Goal: Task Accomplishment & Management: Manage account settings

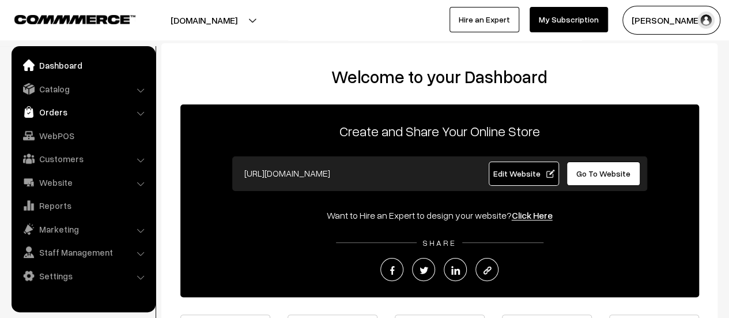
click at [46, 108] on link "Orders" at bounding box center [82, 111] width 137 height 21
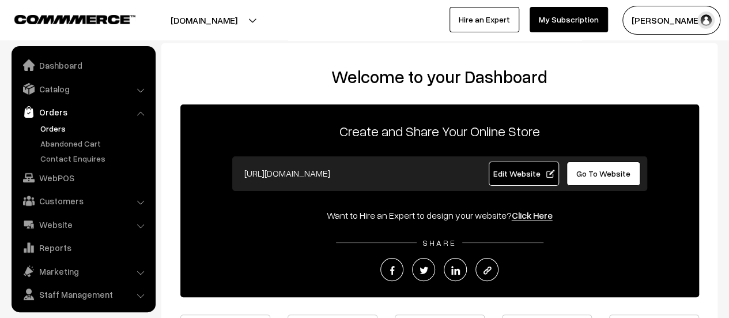
click at [50, 126] on link "Orders" at bounding box center [94, 128] width 114 height 12
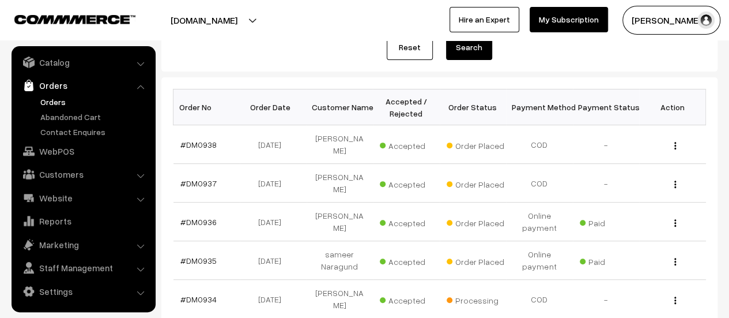
scroll to position [161, 0]
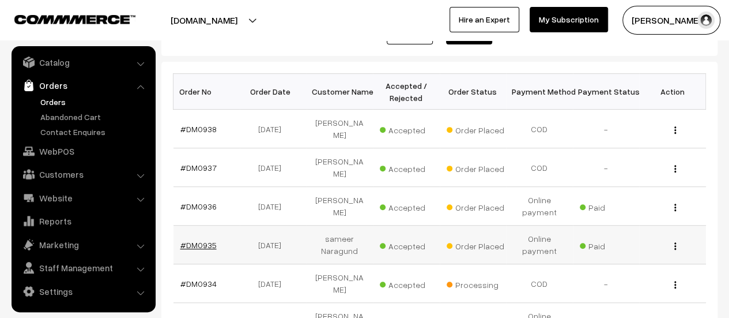
click at [186, 240] on link "#DM0935" at bounding box center [198, 245] width 36 height 10
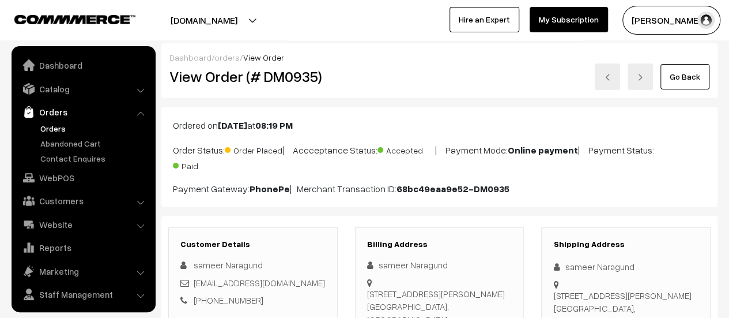
scroll to position [27, 0]
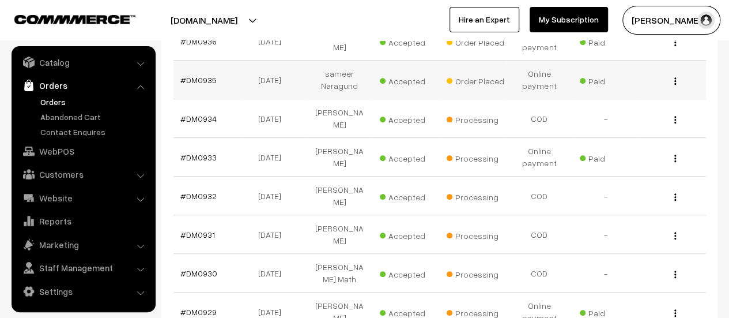
scroll to position [327, 0]
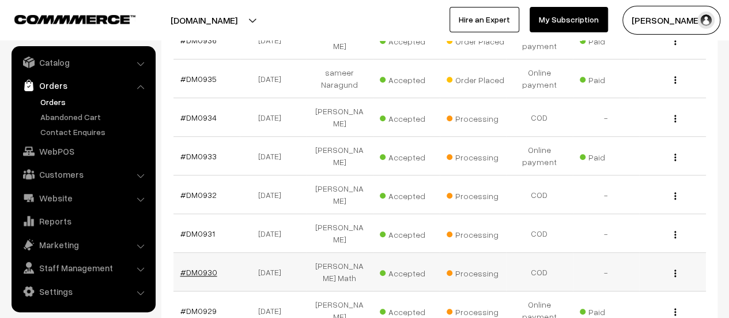
click at [194, 267] on link "#DM0930" at bounding box center [198, 272] width 37 height 10
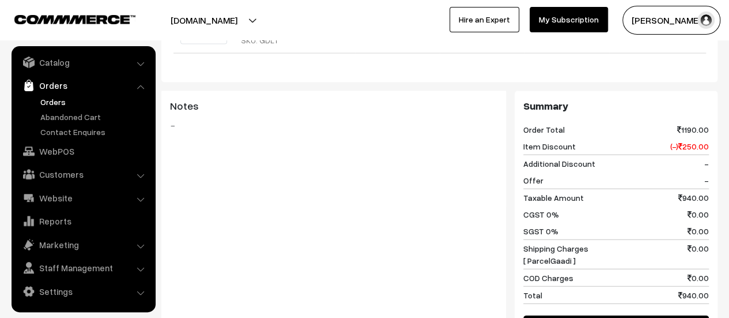
scroll to position [1390, 0]
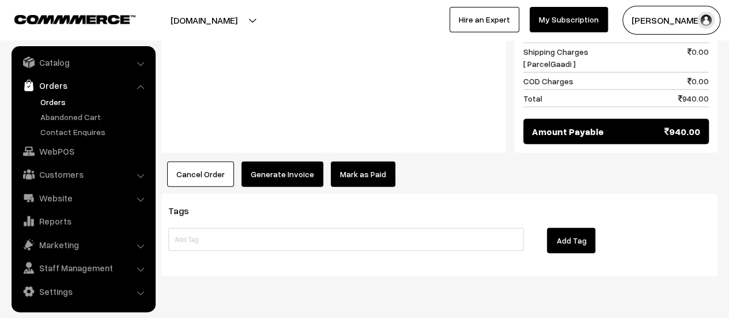
click at [272, 161] on button "Generate Invoice" at bounding box center [282, 173] width 82 height 25
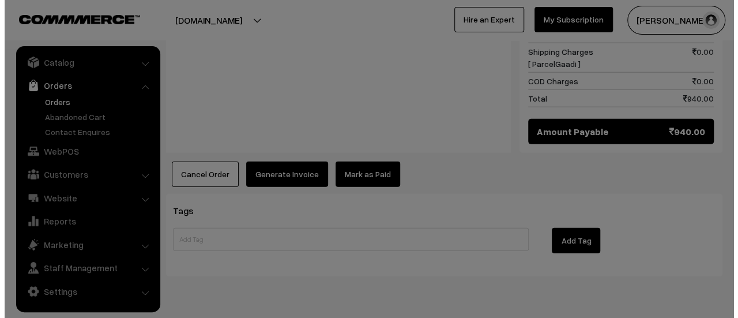
scroll to position [1398, 0]
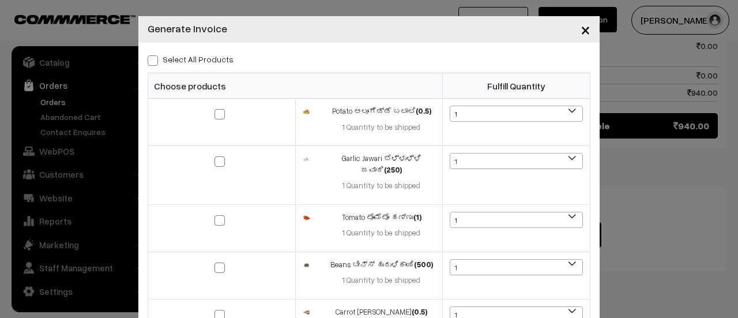
click at [149, 62] on span at bounding box center [153, 60] width 10 height 10
click at [149, 62] on input "Select All Products" at bounding box center [151, 58] width 7 height 7
checkbox input "true"
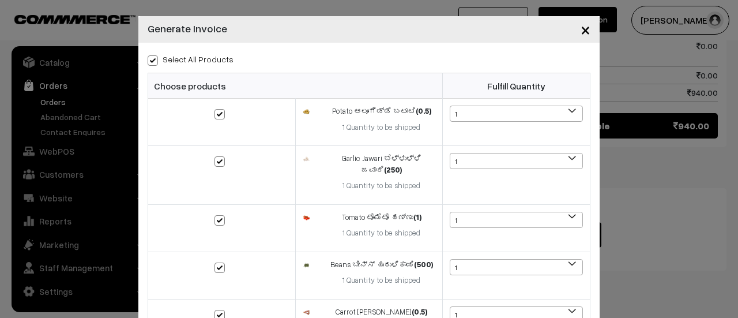
checkbox input "true"
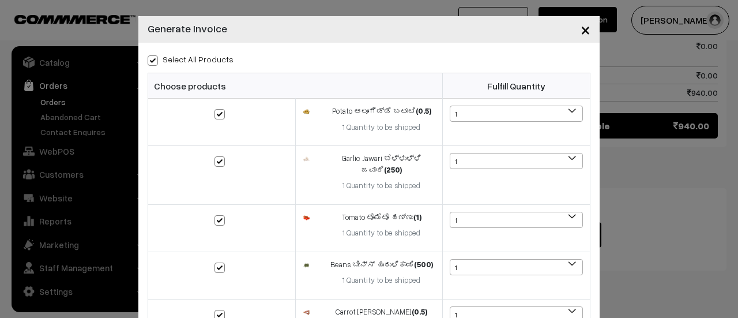
checkbox input "true"
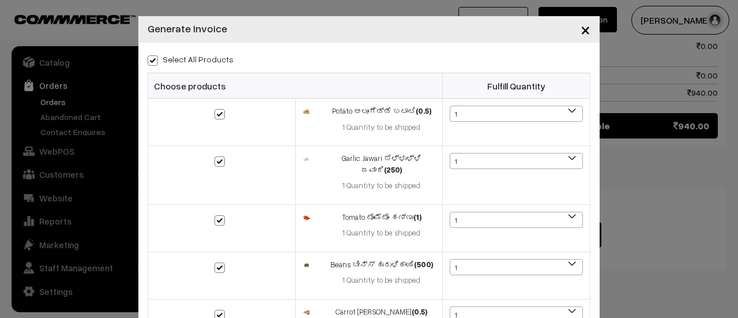
checkbox input "true"
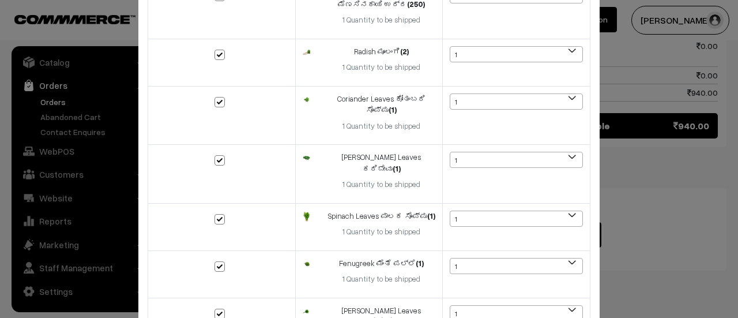
scroll to position [664, 0]
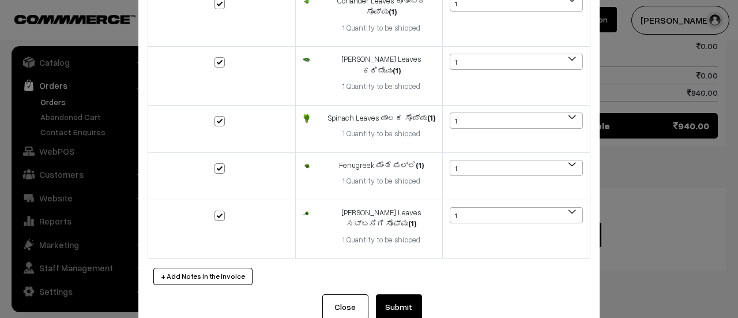
click at [402, 294] on button "Submit" at bounding box center [399, 306] width 46 height 25
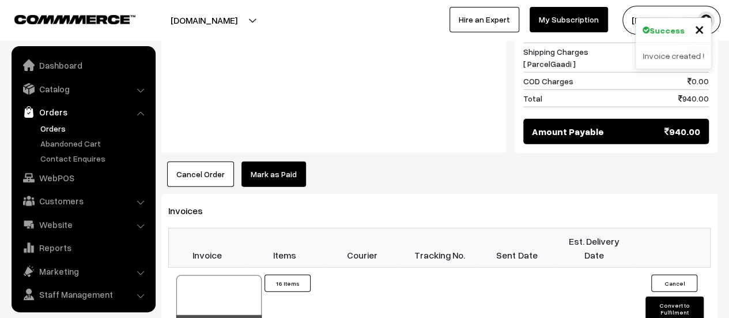
scroll to position [27, 0]
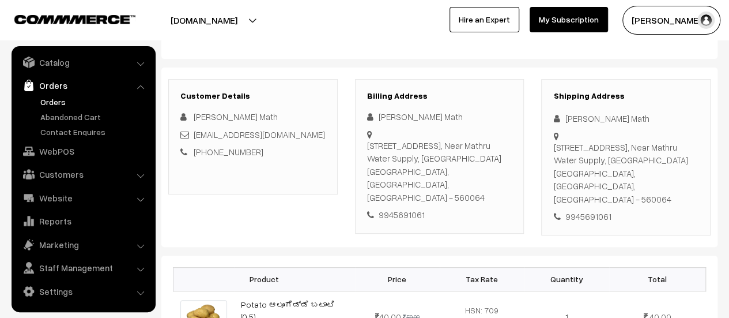
scroll to position [143, 0]
drag, startPoint x: 369, startPoint y: 141, endPoint x: 497, endPoint y: 186, distance: 136.2
click at [497, 186] on div "#24, 4th Cross, Veerasagara Main Road, Near Mathru Water Supply, Yelahanka New …" at bounding box center [439, 170] width 145 height 65
copy div "#24, 4th Cross, Veerasagara Main Road, Near Mathru Water Supply, Yelahanka New …"
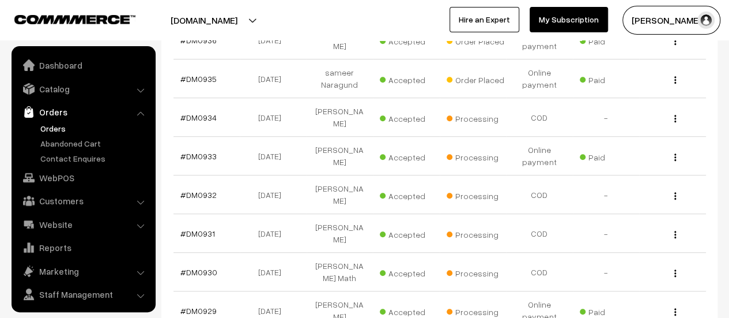
scroll to position [27, 0]
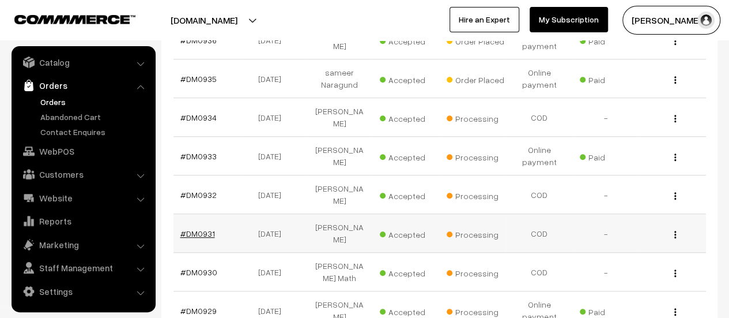
click at [201, 228] on link "#DM0931" at bounding box center [197, 233] width 35 height 10
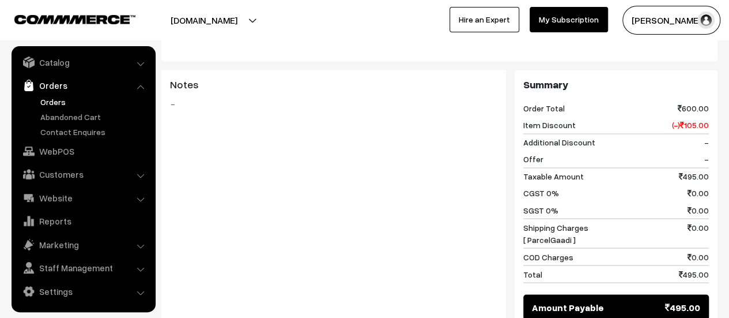
scroll to position [1042, 0]
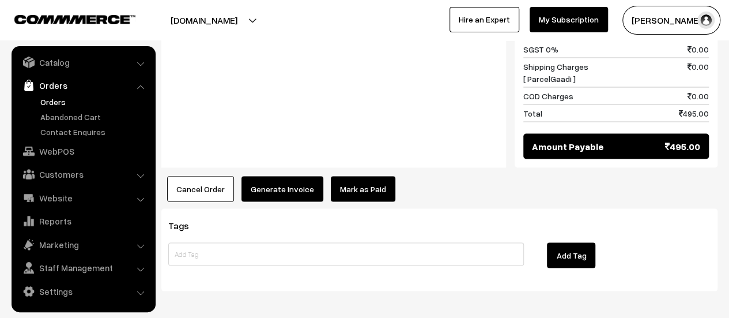
click at [280, 176] on button "Generate Invoice" at bounding box center [282, 188] width 82 height 25
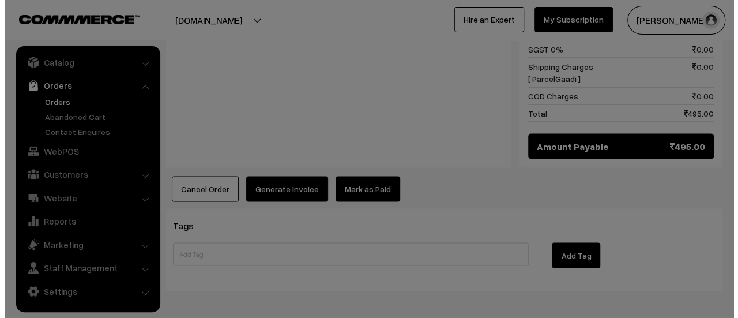
scroll to position [1045, 0]
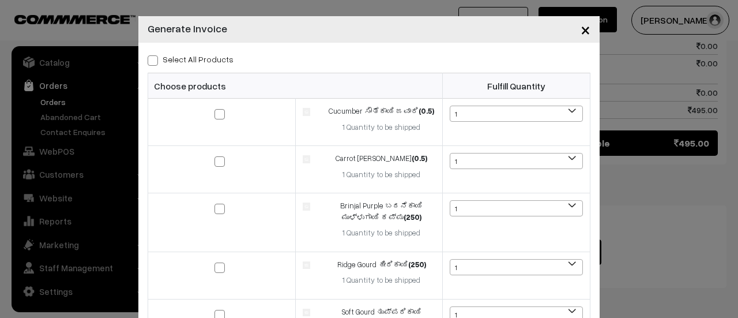
click at [150, 58] on span at bounding box center [153, 60] width 10 height 10
click at [150, 58] on input "Select All Products" at bounding box center [151, 58] width 7 height 7
checkbox input "true"
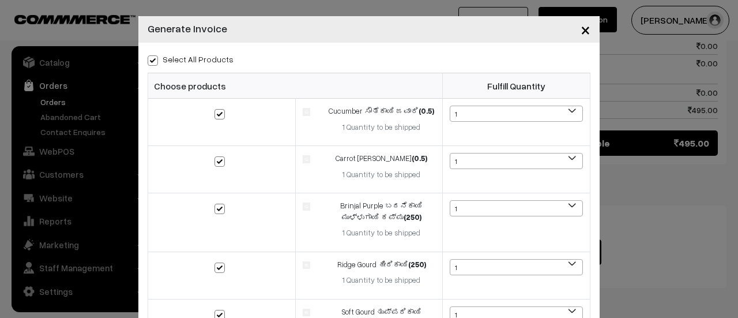
checkbox input "true"
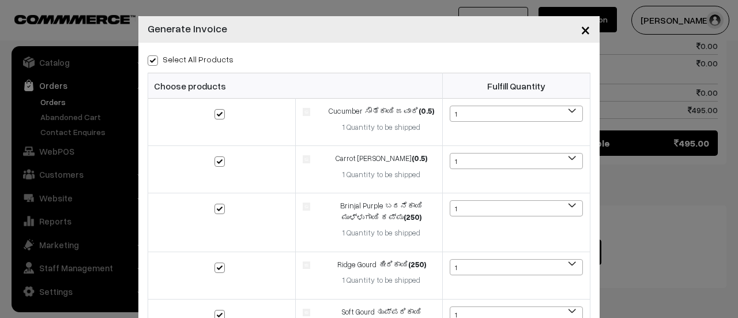
checkbox input "true"
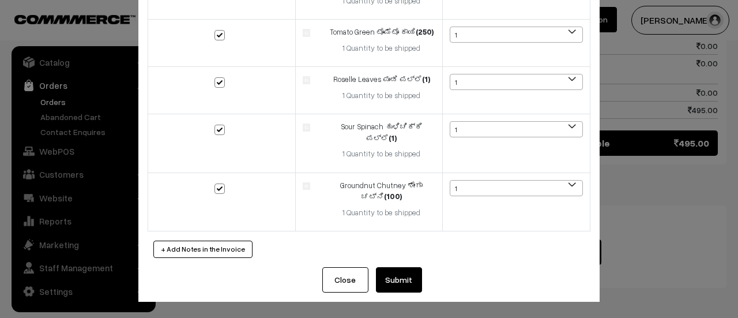
click at [398, 281] on button "Submit" at bounding box center [399, 279] width 46 height 25
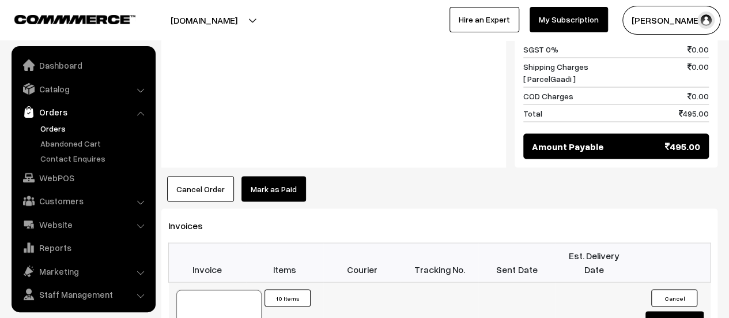
scroll to position [27, 0]
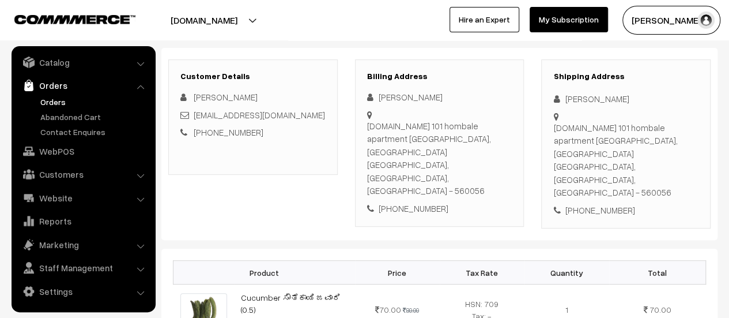
scroll to position [139, 0]
drag, startPoint x: 368, startPoint y: 124, endPoint x: 498, endPoint y: 149, distance: 132.6
click at [498, 149] on div "[DOMAIN_NAME] 101 hombale apartment [GEOGRAPHIC_DATA], [GEOGRAPHIC_DATA], [GEOG…" at bounding box center [439, 158] width 145 height 78
copy div "[DOMAIN_NAME] 101 hombale apartment [GEOGRAPHIC_DATA], [GEOGRAPHIC_DATA], [GEOG…"
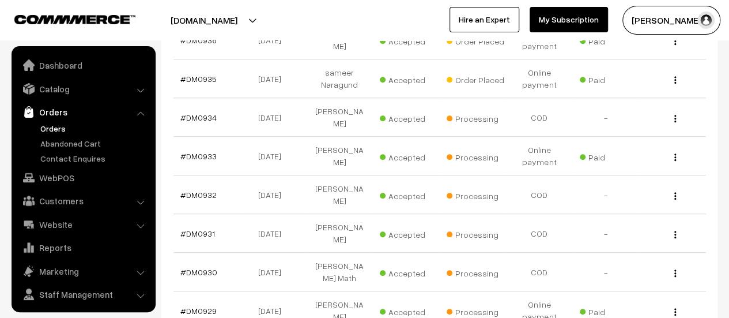
scroll to position [27, 0]
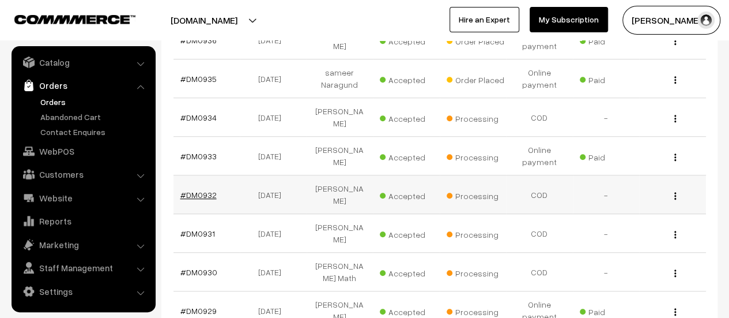
click at [198, 190] on link "#DM0932" at bounding box center [198, 195] width 36 height 10
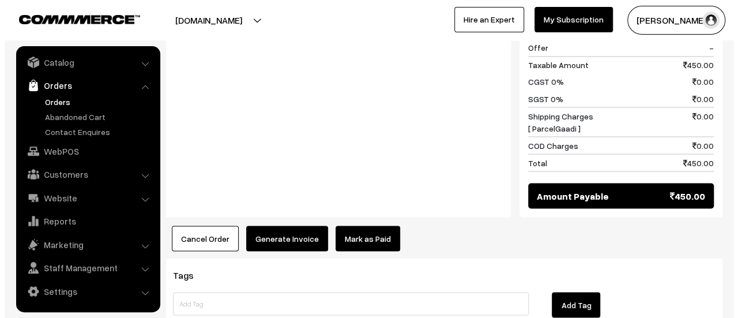
scroll to position [1065, 0]
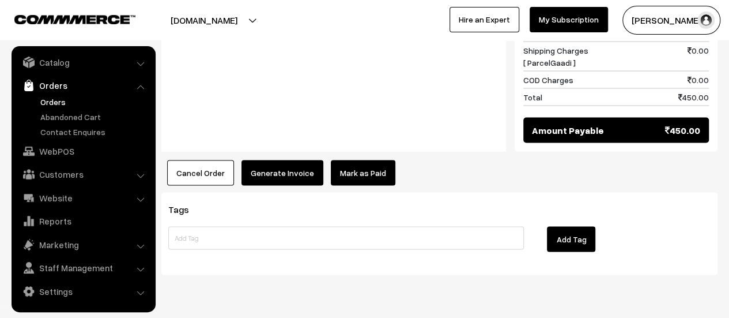
click at [262, 160] on button "Generate Invoice" at bounding box center [282, 172] width 82 height 25
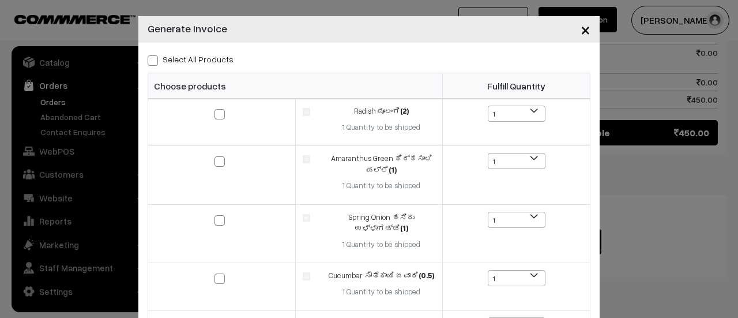
click at [148, 63] on span at bounding box center [153, 60] width 10 height 10
click at [148, 62] on input "Select All Products" at bounding box center [151, 58] width 7 height 7
checkbox input "true"
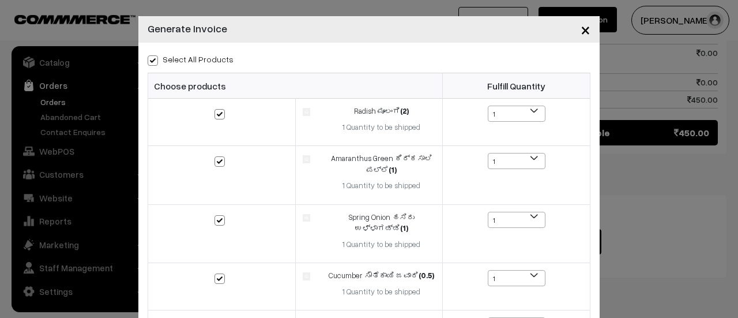
checkbox input "true"
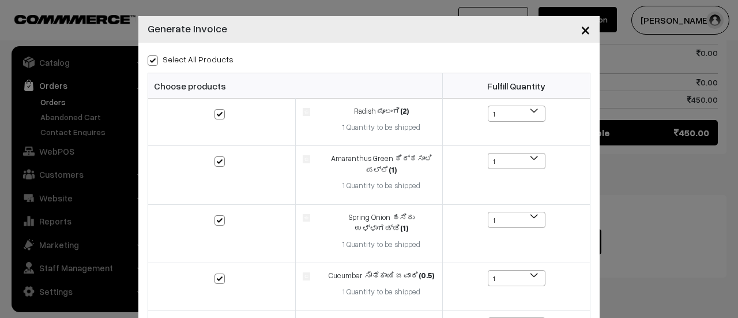
checkbox input "true"
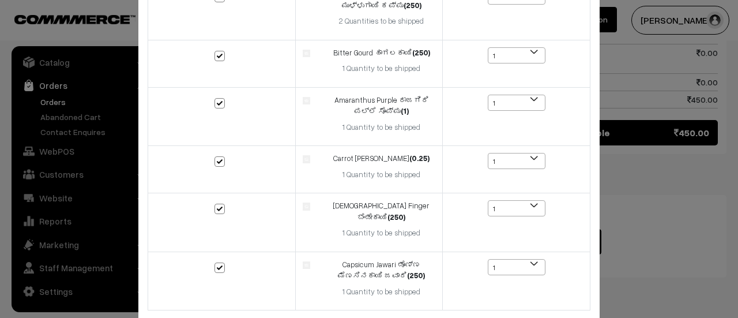
scroll to position [393, 0]
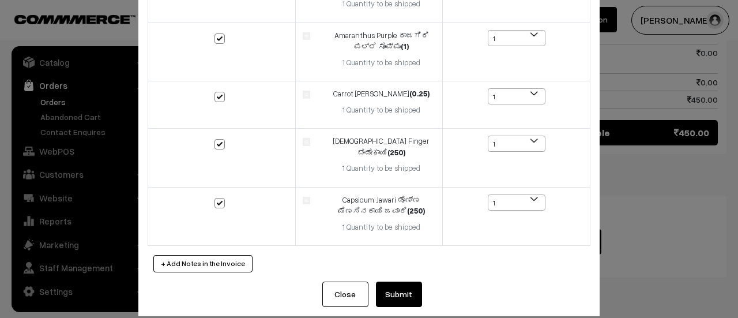
click at [394, 281] on button "Submit" at bounding box center [399, 293] width 46 height 25
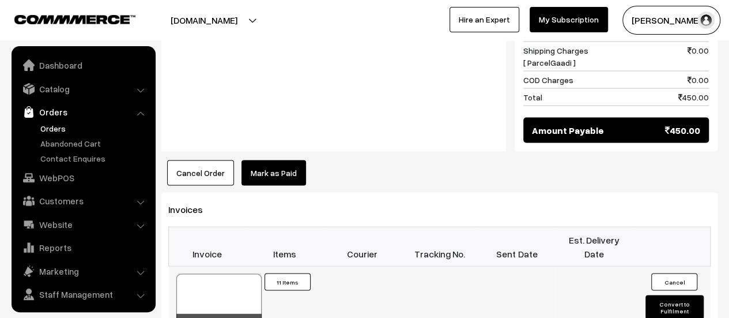
scroll to position [27, 0]
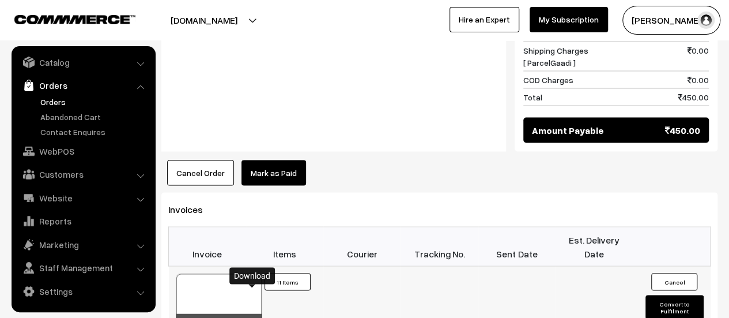
click at [252, 317] on icon at bounding box center [252, 323] width 7 height 7
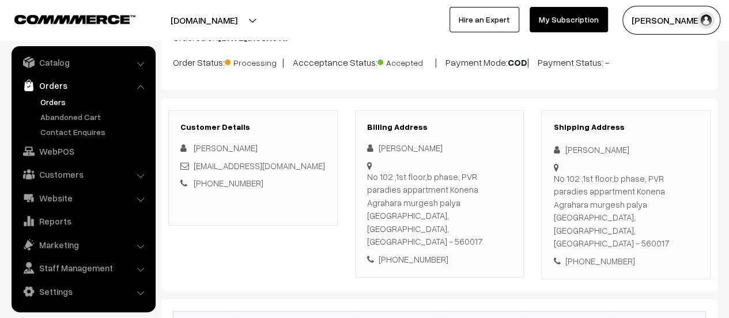
scroll to position [101, 0]
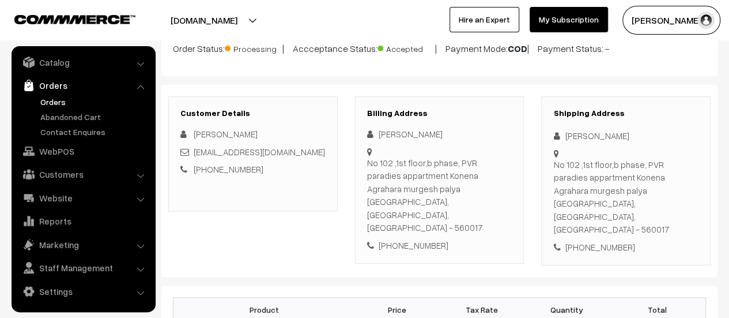
drag, startPoint x: 367, startPoint y: 157, endPoint x: 378, endPoint y: 218, distance: 62.2
click at [378, 218] on div "Brunda Maralad No 102 ,1st floor,b phase, PVR paradies appartment Konena Agraha…" at bounding box center [439, 189] width 145 height 124
copy div "No 102 ,1st floor,b phase, PVR paradies appartment Konena Agrahara murgesh paly…"
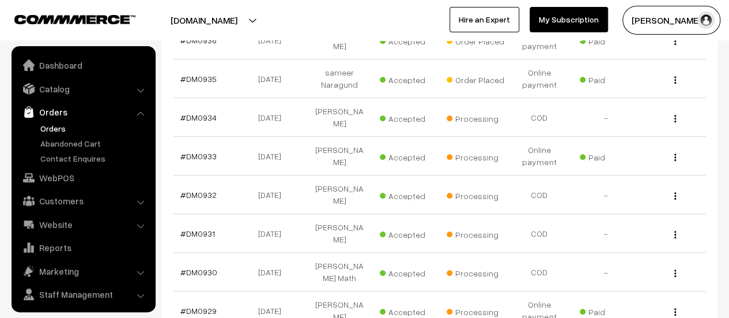
scroll to position [27, 0]
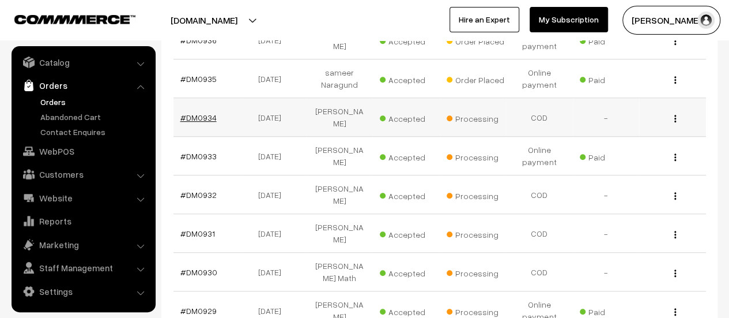
click at [202, 112] on link "#DM0934" at bounding box center [198, 117] width 36 height 10
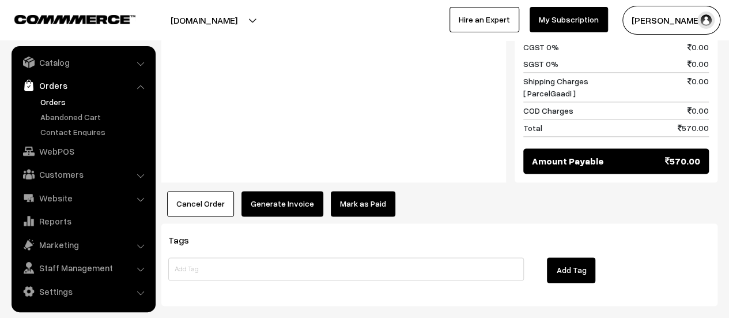
scroll to position [715, 0]
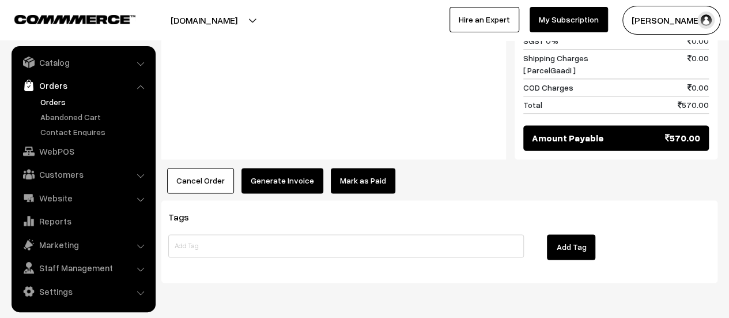
click at [277, 168] on button "Generate Invoice" at bounding box center [282, 180] width 82 height 25
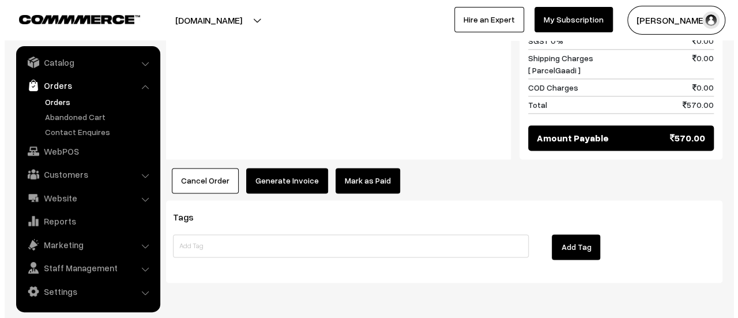
scroll to position [714, 0]
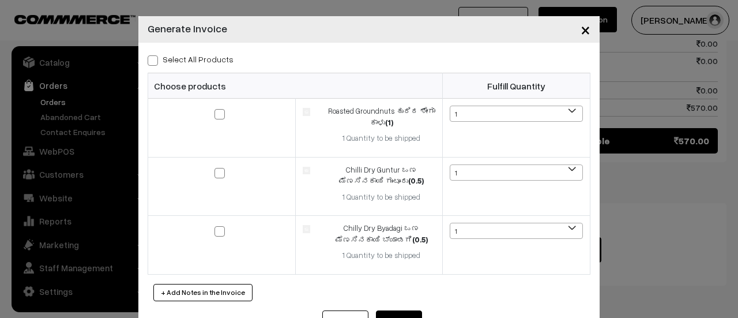
click at [148, 61] on span at bounding box center [153, 60] width 10 height 10
click at [148, 61] on input "Select All Products" at bounding box center [151, 58] width 7 height 7
checkbox input "true"
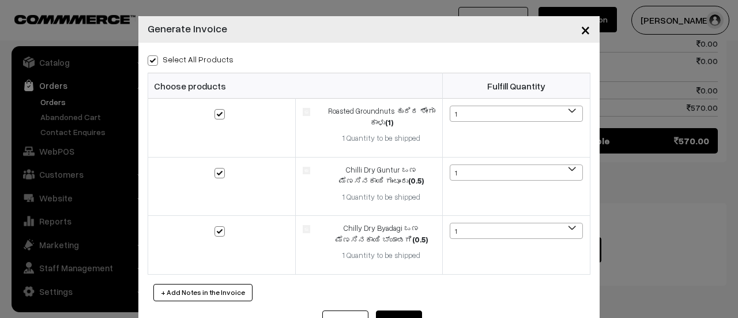
checkbox input "true"
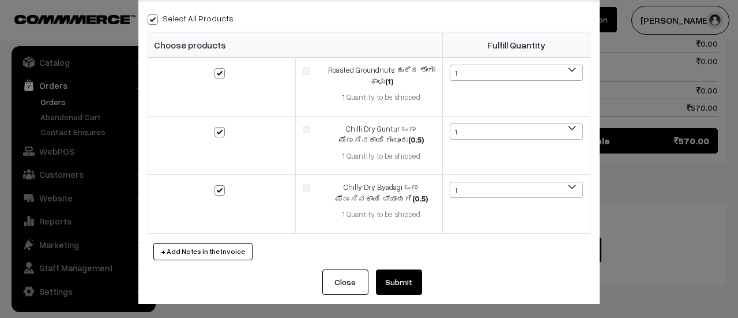
click at [389, 276] on button "Submit" at bounding box center [399, 281] width 46 height 25
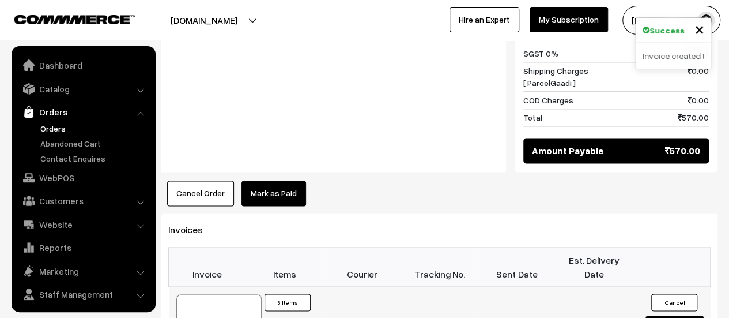
scroll to position [27, 0]
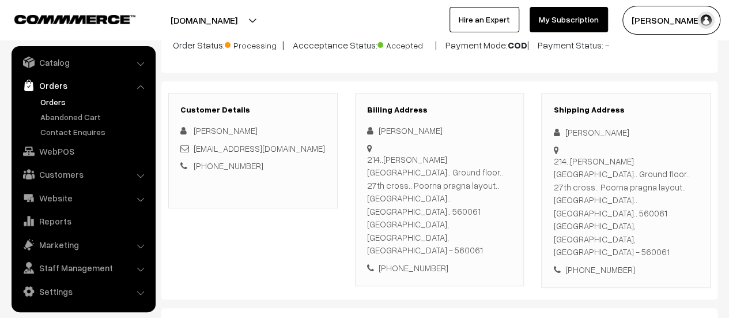
scroll to position [104, 0]
drag, startPoint x: 367, startPoint y: 155, endPoint x: 498, endPoint y: 198, distance: 138.2
click at [498, 198] on div "214..Anjanadri nilaya.. Ground floor.. 27th cross.. Poorna pragna layout.. Utta…" at bounding box center [439, 205] width 145 height 104
copy div "214..Anjanadri nilaya.. Ground floor.. 27th cross.. Poorna pragna layout.. Utta…"
click at [71, 114] on link "Abandoned Cart" at bounding box center [94, 117] width 114 height 12
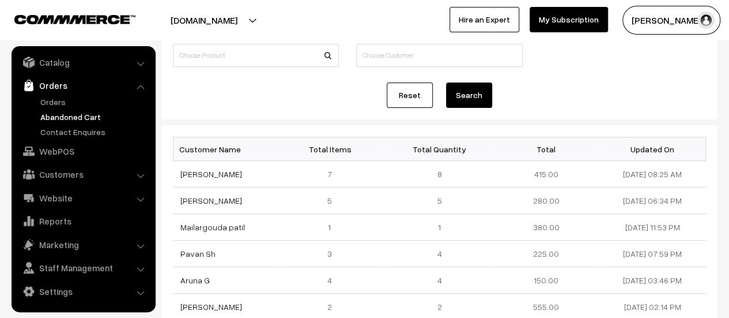
scroll to position [89, 0]
click at [200, 199] on link "Pooja Ganiger" at bounding box center [211, 200] width 62 height 10
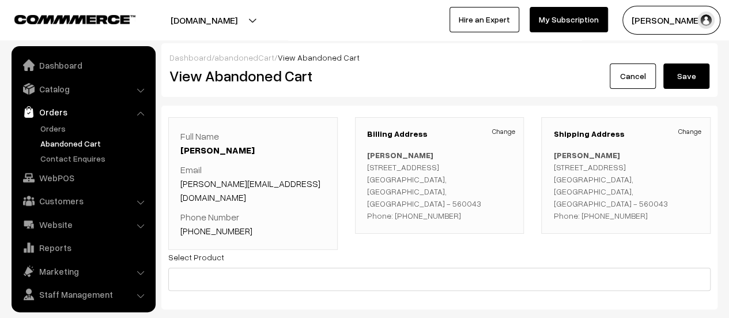
scroll to position [27, 0]
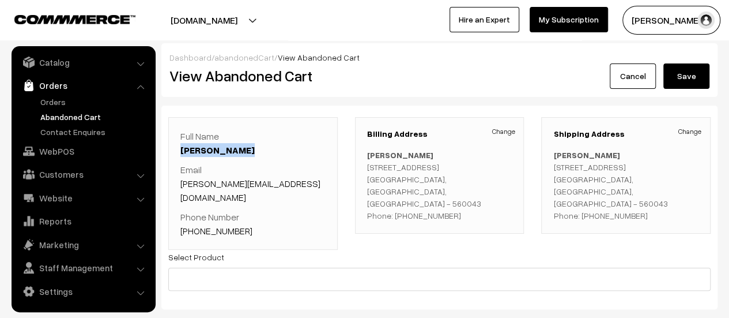
drag, startPoint x: 243, startPoint y: 148, endPoint x: 178, endPoint y: 152, distance: 65.8
click at [178, 152] on div "Full Name Pooja Ganiger Email ganiger.pooja@gmail.com Phone Number +91 94816323…" at bounding box center [252, 183] width 169 height 133
copy link "[PERSON_NAME]"
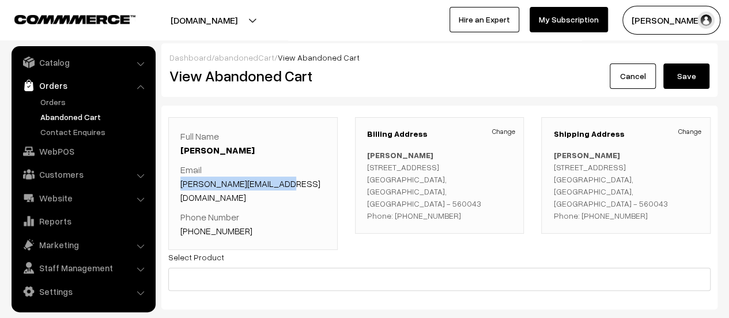
drag, startPoint x: 282, startPoint y: 180, endPoint x: 180, endPoint y: 182, distance: 102.0
click at [180, 182] on p "Email ganiger.pooja@gmail.com" at bounding box center [252, 183] width 145 height 41
copy link "[PERSON_NAME][EMAIL_ADDRESS][DOMAIN_NAME]"
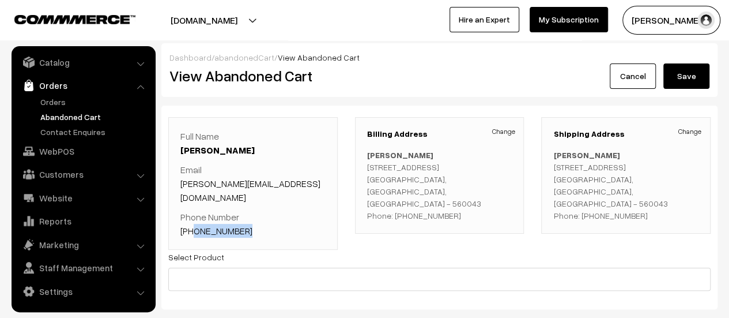
drag, startPoint x: 248, startPoint y: 218, endPoint x: 193, endPoint y: 220, distance: 54.8
click at [193, 220] on p "Phone Number +91 9481632344" at bounding box center [252, 224] width 145 height 28
copy link "9481632344"
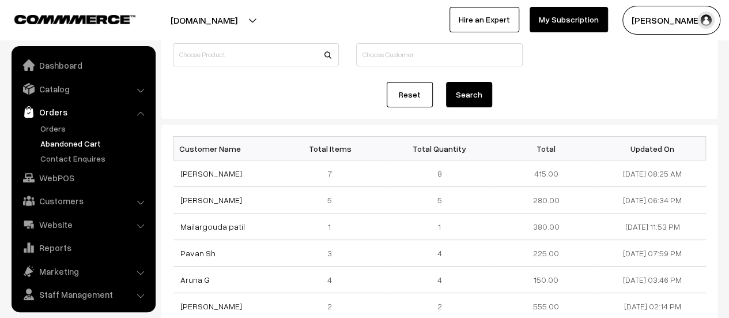
scroll to position [27, 0]
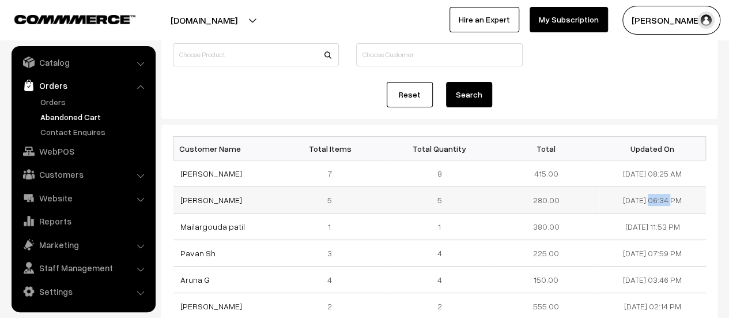
drag, startPoint x: 658, startPoint y: 198, endPoint x: 616, endPoint y: 198, distance: 42.7
click at [616, 198] on td "06-09-2025 06:34 PM" at bounding box center [652, 200] width 107 height 27
copy td "06-09-2025"
click at [212, 201] on link "[PERSON_NAME]" at bounding box center [211, 200] width 62 height 10
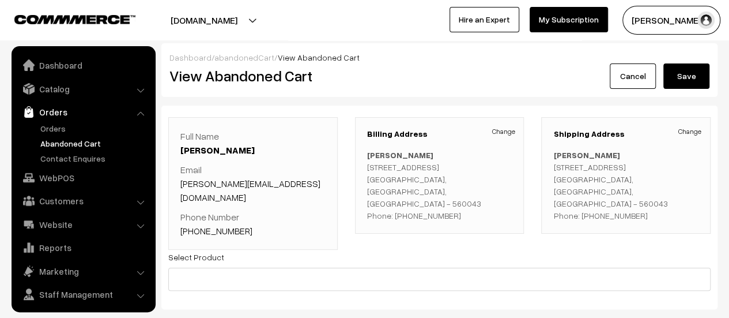
scroll to position [27, 0]
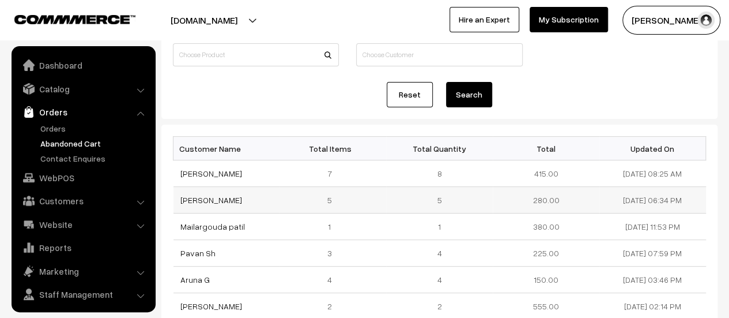
scroll to position [27, 0]
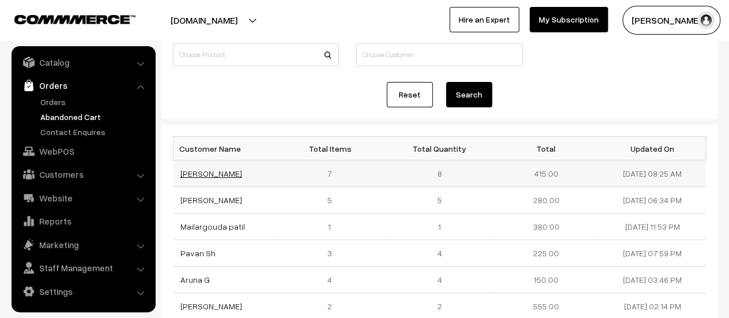
drag, startPoint x: 221, startPoint y: 170, endPoint x: 180, endPoint y: 175, distance: 41.8
click at [180, 175] on td "[PERSON_NAME]" at bounding box center [226, 173] width 107 height 27
copy link "[PERSON_NAME]"
drag, startPoint x: 657, startPoint y: 172, endPoint x: 604, endPoint y: 175, distance: 53.1
click at [604, 175] on td "07-09-2025 08:25 AM" at bounding box center [652, 173] width 107 height 27
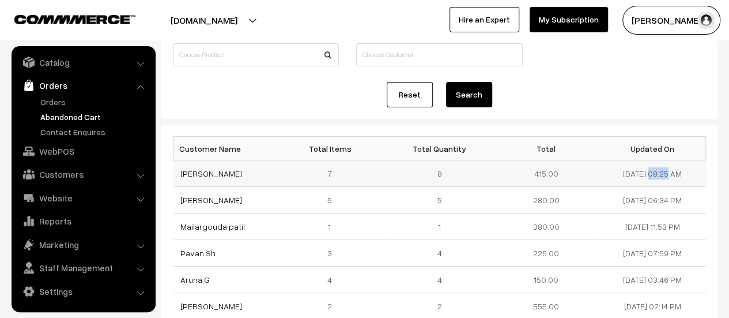
copy td "[DATE]"
click at [210, 169] on link "Shilpa Sakri" at bounding box center [211, 173] width 62 height 10
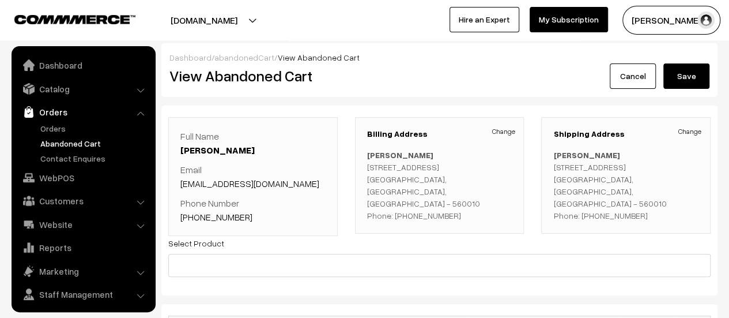
scroll to position [27, 0]
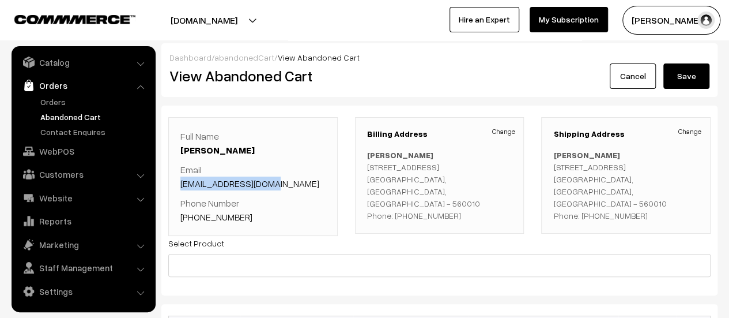
drag, startPoint x: 271, startPoint y: 183, endPoint x: 175, endPoint y: 183, distance: 95.7
click at [175, 183] on div "Full Name [PERSON_NAME] Email [EMAIL_ADDRESS][DOMAIN_NAME] Phone Number [PHONE_…" at bounding box center [252, 176] width 169 height 119
copy link "[EMAIL_ADDRESS][DOMAIN_NAME]"
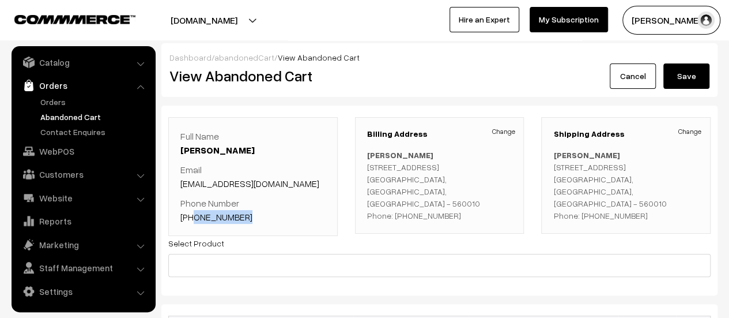
drag, startPoint x: 240, startPoint y: 214, endPoint x: 192, endPoint y: 210, distance: 47.4
click at [192, 210] on p "Phone Number +91 9611136169" at bounding box center [252, 210] width 145 height 28
copy link "9611136169"
click at [62, 129] on link "Contact Enquires" at bounding box center [94, 132] width 114 height 12
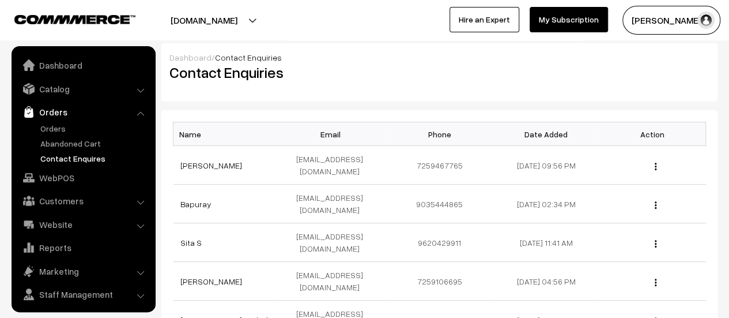
scroll to position [27, 0]
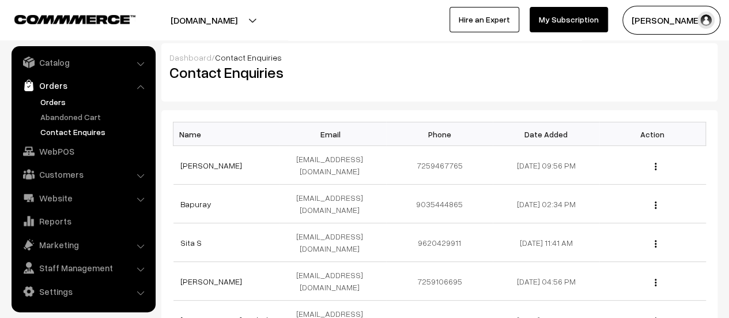
click at [50, 101] on link "Orders" at bounding box center [94, 102] width 114 height 12
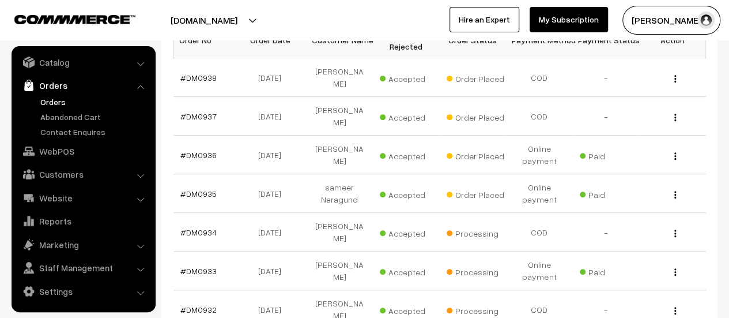
scroll to position [213, 0]
click at [200, 188] on link "#DM0935" at bounding box center [198, 193] width 36 height 10
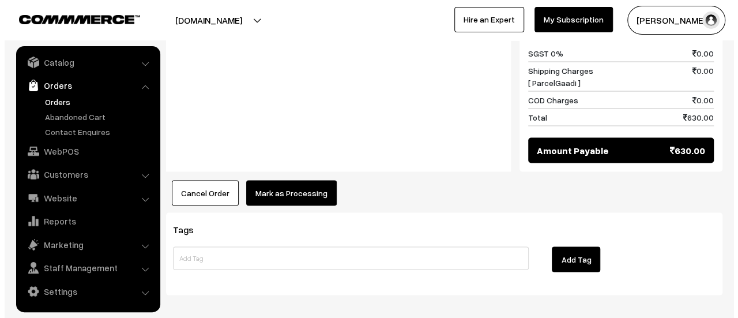
scroll to position [1050, 0]
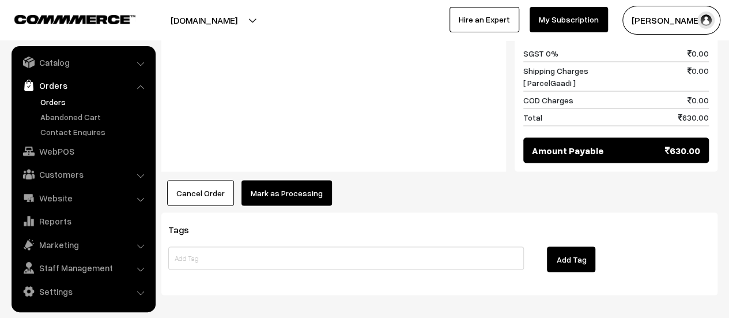
click at [293, 180] on button "Mark as Processing" at bounding box center [286, 192] width 90 height 25
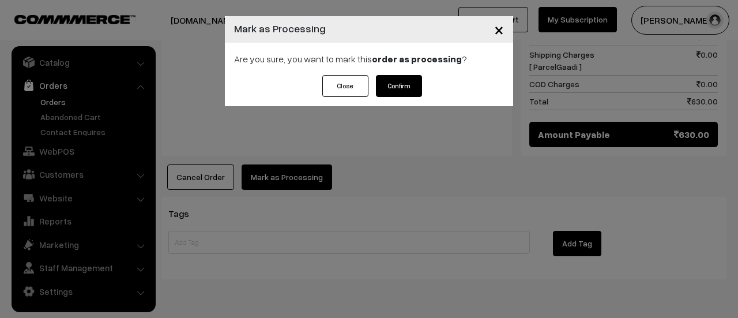
click at [408, 81] on button "Confirm" at bounding box center [399, 86] width 46 height 22
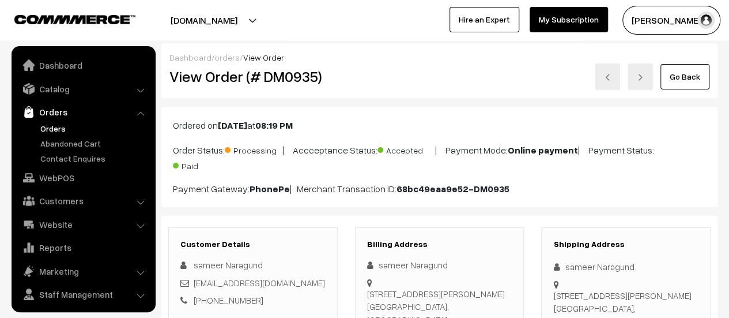
scroll to position [27, 0]
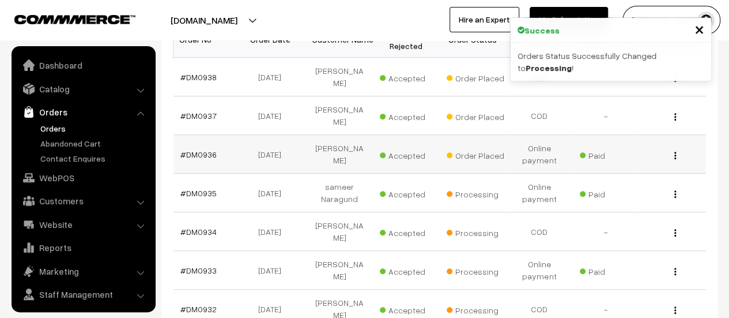
scroll to position [27, 0]
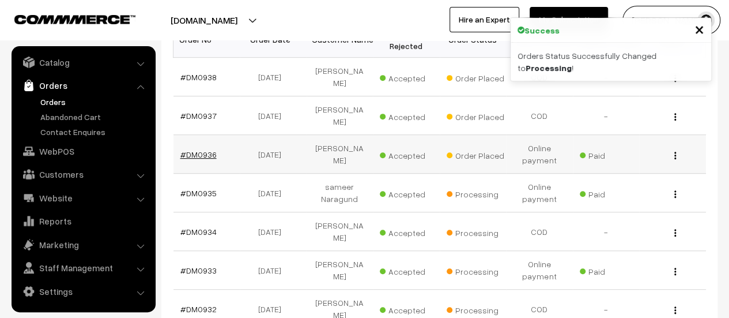
click at [198, 149] on link "#DM0936" at bounding box center [198, 154] width 36 height 10
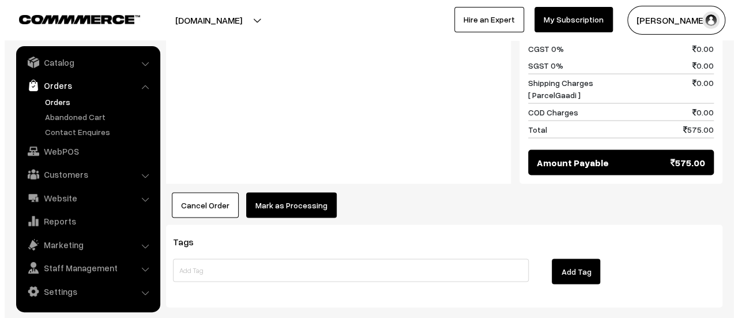
scroll to position [1070, 0]
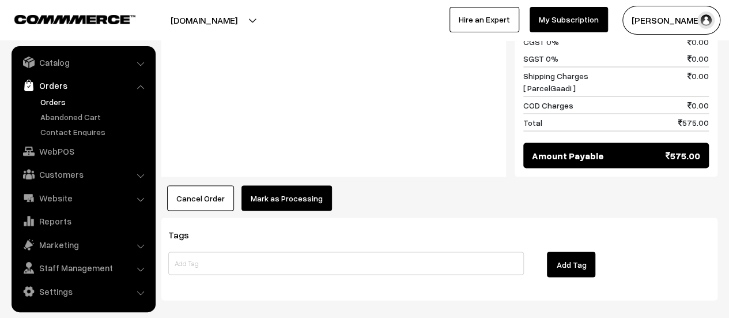
click at [275, 185] on button "Mark as Processing" at bounding box center [286, 197] width 90 height 25
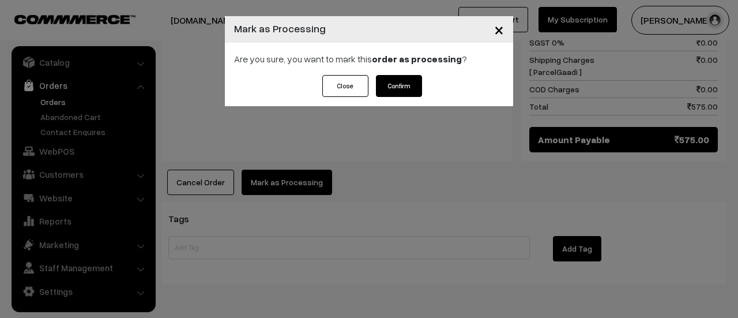
click at [413, 79] on button "Confirm" at bounding box center [399, 86] width 46 height 22
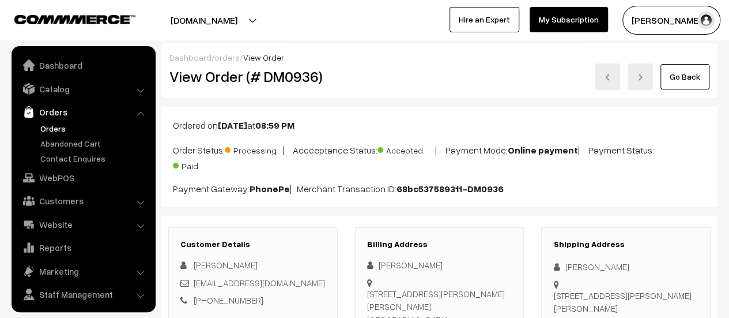
scroll to position [27, 0]
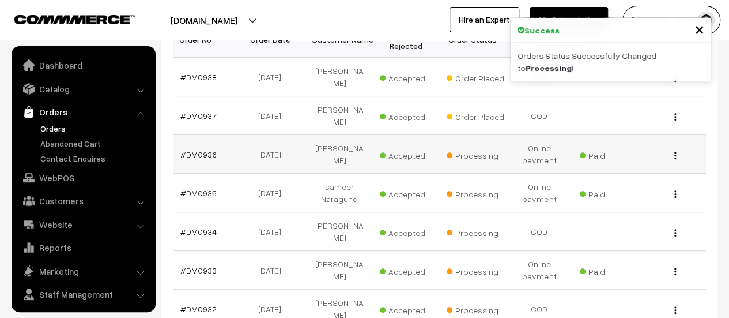
scroll to position [27, 0]
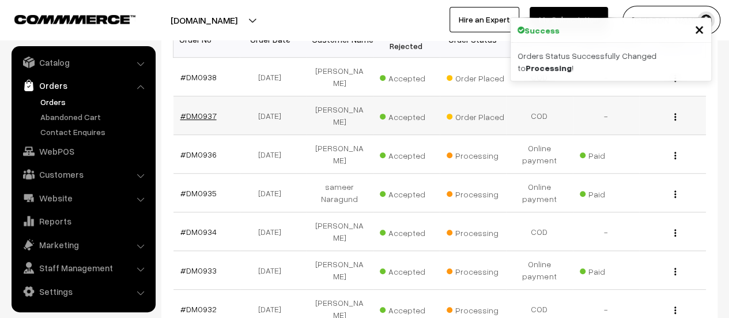
click at [195, 111] on link "#DM0937" at bounding box center [198, 116] width 36 height 10
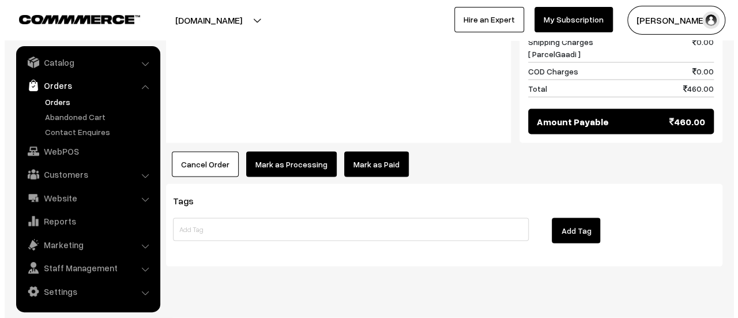
scroll to position [1050, 0]
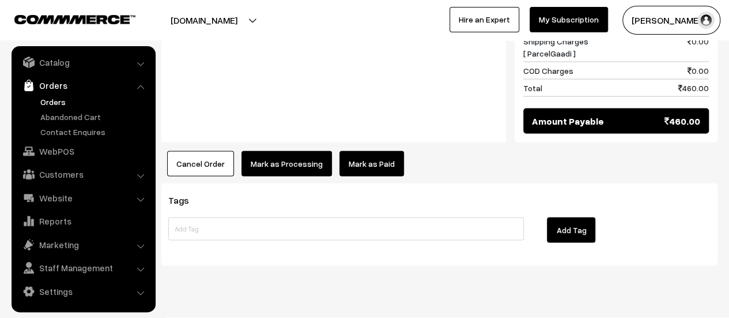
click at [277, 150] on button "Mark as Processing" at bounding box center [286, 162] width 90 height 25
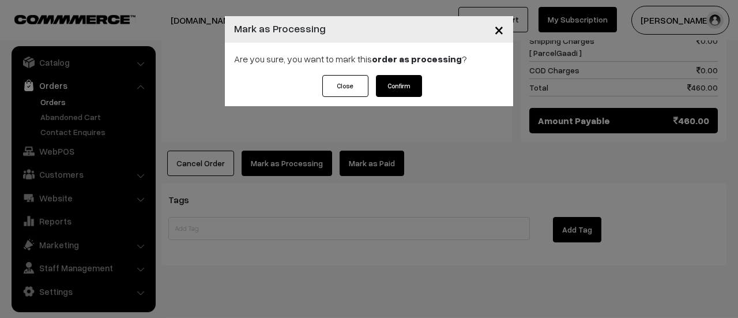
click at [403, 84] on button "Confirm" at bounding box center [399, 86] width 46 height 22
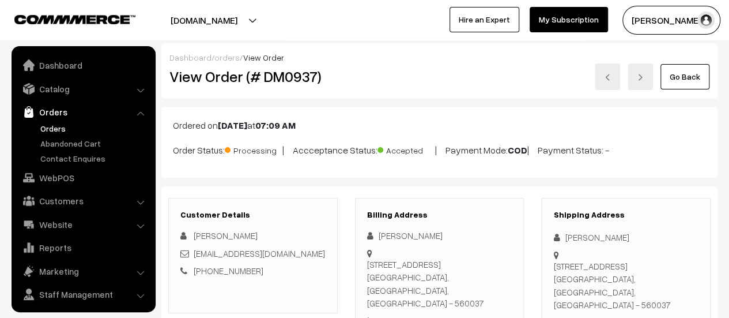
scroll to position [27, 0]
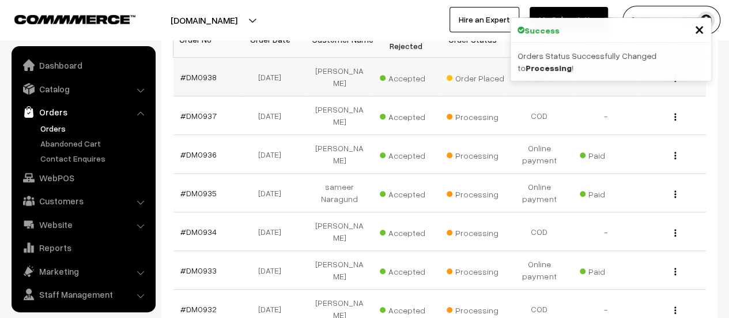
scroll to position [27, 0]
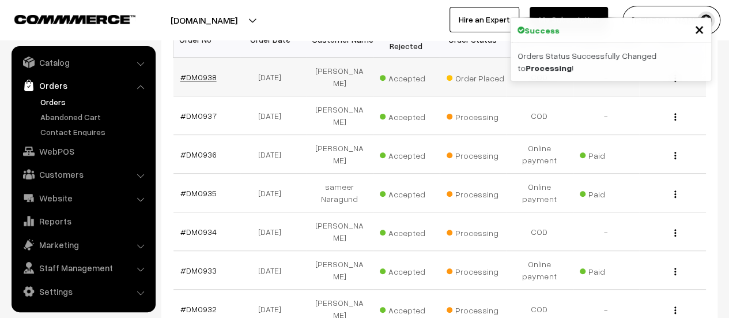
click at [199, 72] on link "#DM0938" at bounding box center [198, 77] width 36 height 10
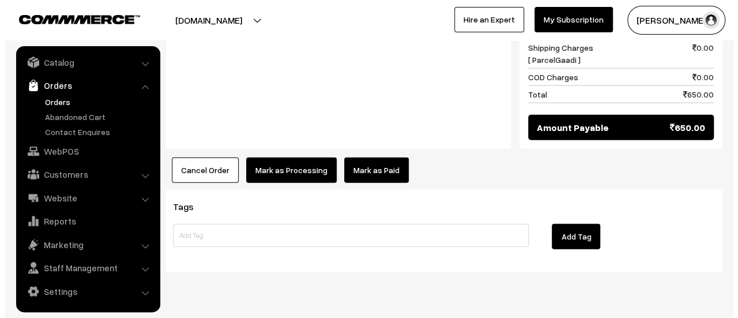
scroll to position [1302, 0]
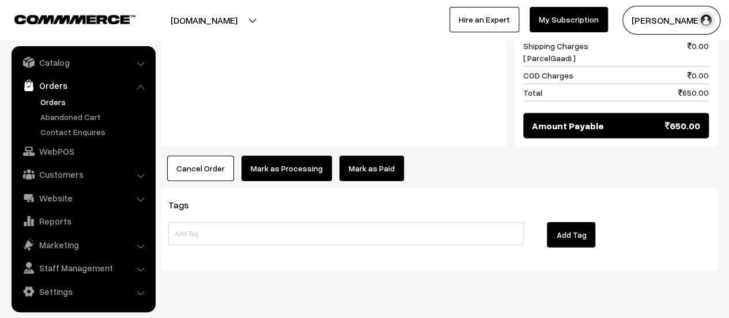
click at [275, 156] on button "Mark as Processing" at bounding box center [286, 168] width 90 height 25
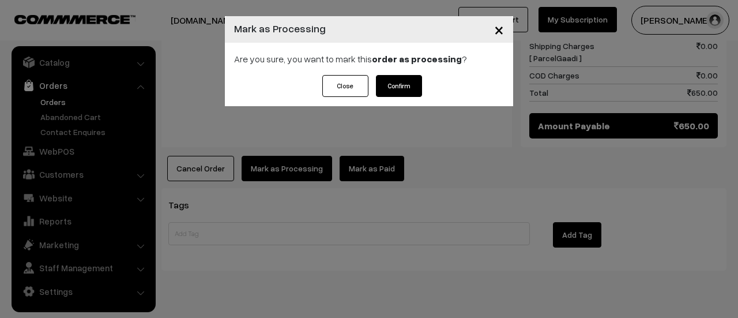
click at [391, 82] on button "Confirm" at bounding box center [399, 86] width 46 height 22
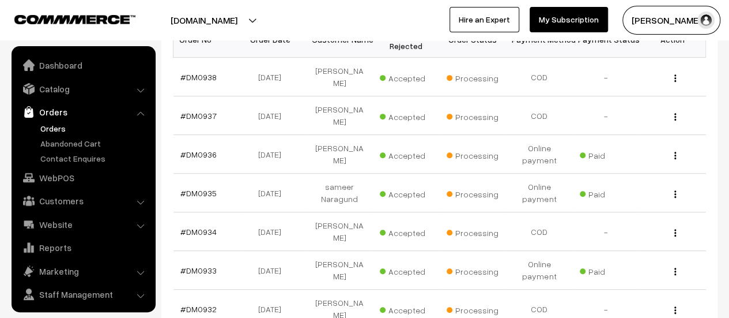
scroll to position [27, 0]
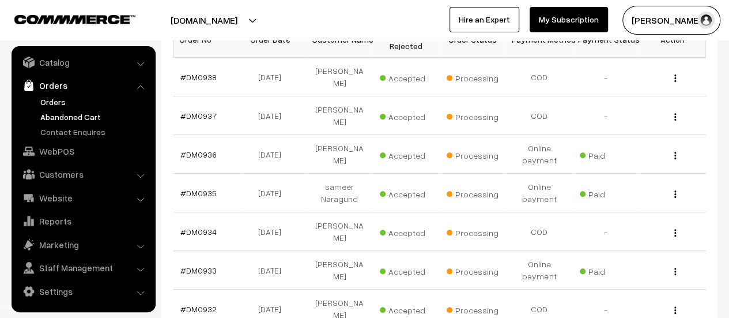
click at [75, 118] on link "Abandoned Cart" at bounding box center [94, 117] width 114 height 12
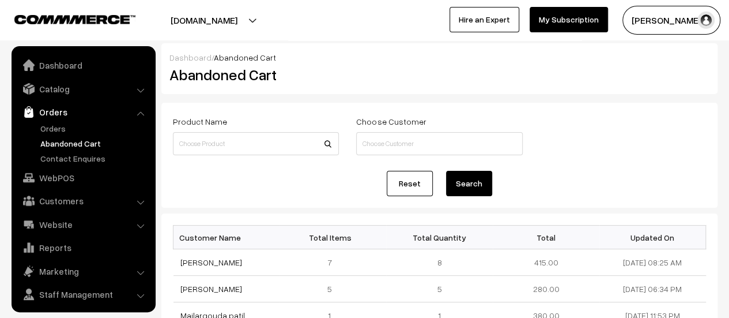
scroll to position [27, 0]
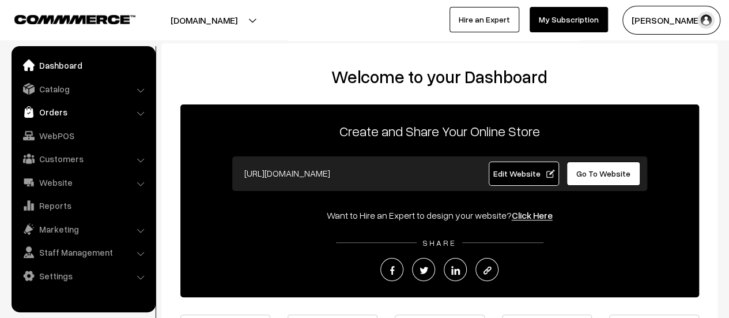
click at [56, 112] on link "Orders" at bounding box center [82, 111] width 137 height 21
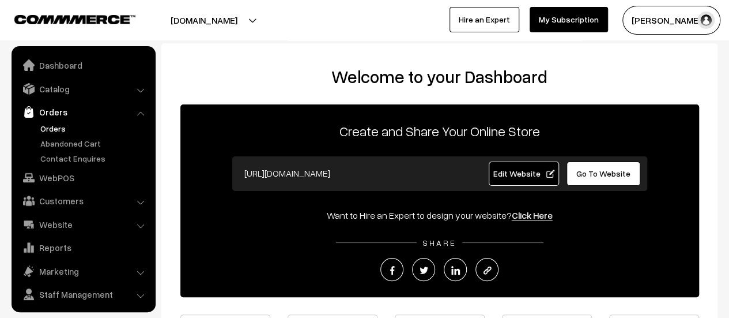
click at [54, 126] on link "Orders" at bounding box center [94, 128] width 114 height 12
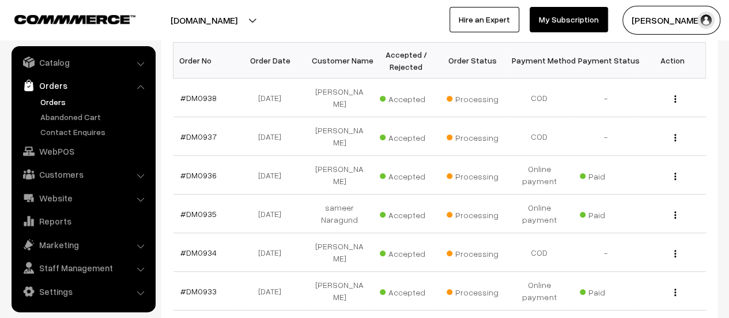
scroll to position [293, 0]
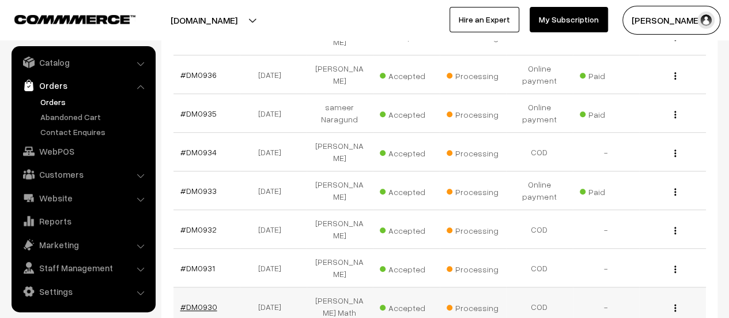
click at [204, 301] on link "#DM0930" at bounding box center [198, 306] width 37 height 10
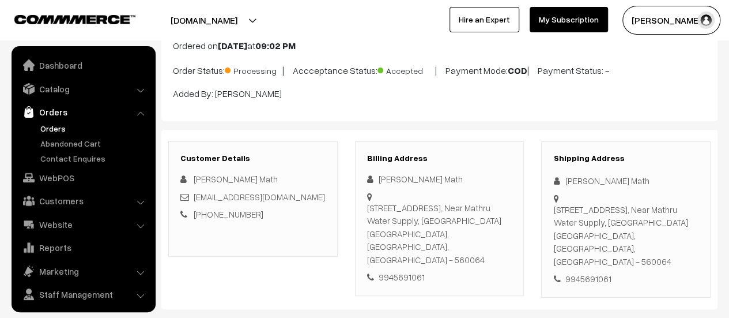
scroll to position [27, 0]
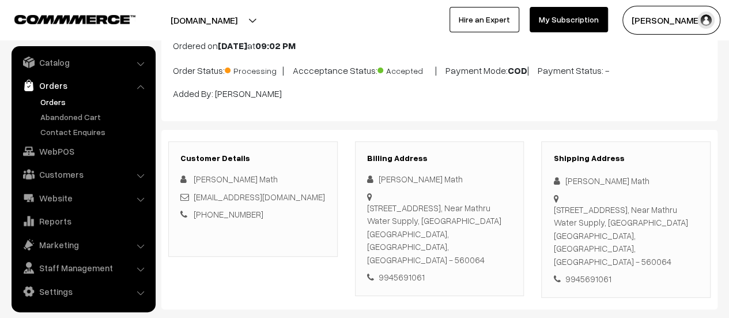
drag, startPoint x: 367, startPoint y: 205, endPoint x: 498, endPoint y: 241, distance: 135.6
click at [498, 241] on div "#24, 4th Cross, Veerasagara Main Road, Near Mathru Water Supply, Yelahanka New …" at bounding box center [439, 233] width 145 height 65
copy div "#24, 4th Cross, Veerasagara Main Road, Near Mathru Water Supply, Yelahanka New …"
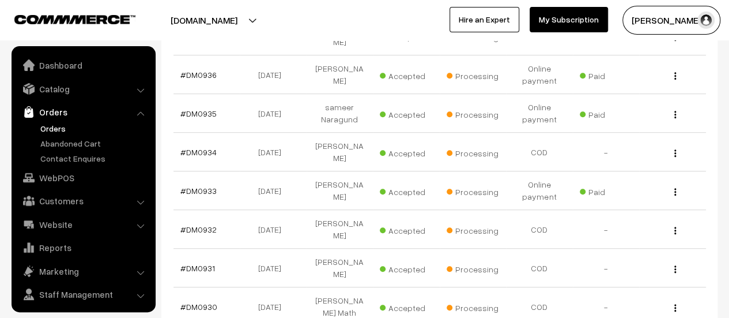
scroll to position [27, 0]
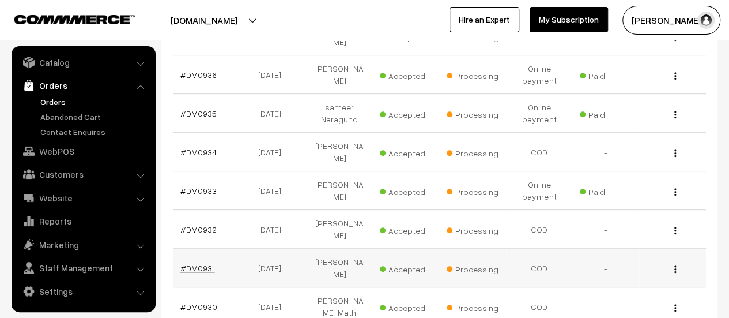
click at [205, 263] on link "#DM0931" at bounding box center [197, 268] width 35 height 10
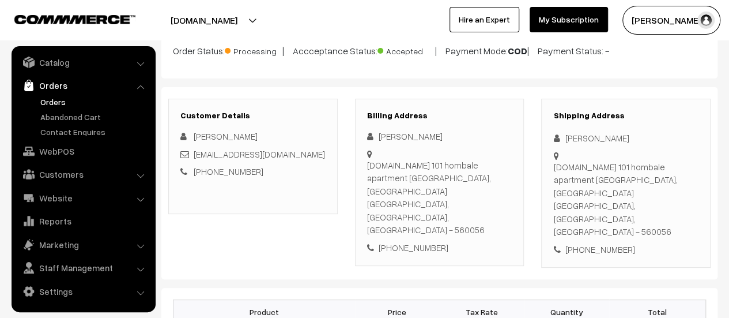
scroll to position [106, 0]
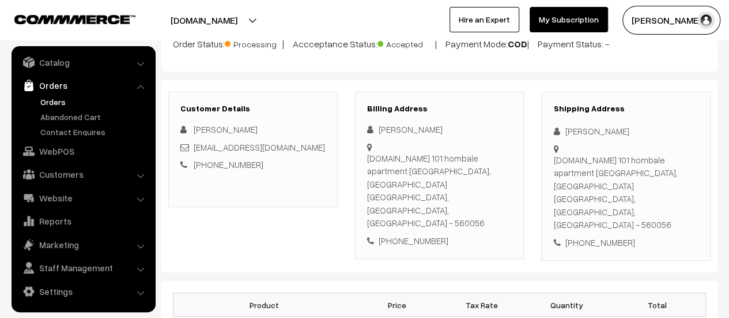
drag, startPoint x: 367, startPoint y: 155, endPoint x: 499, endPoint y: 184, distance: 135.7
click at [499, 184] on div "H.No 101 hombale apartment Odderpalya, Nagdevanhalli Bangalore, Karnataka, Indi…" at bounding box center [439, 191] width 145 height 78
copy div "H.No 101 hombale apartment Odderpalya, Nagdevanhalli Bangalore, Karnataka, Indi…"
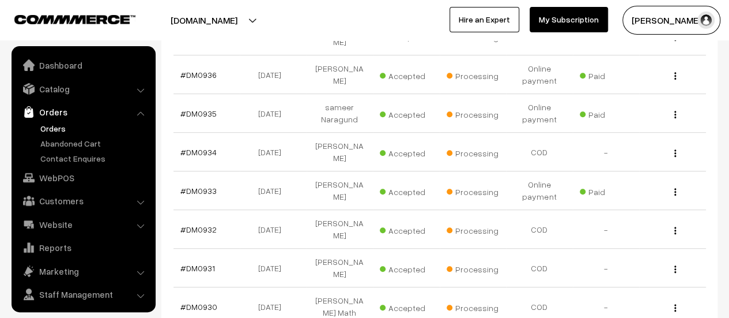
scroll to position [27, 0]
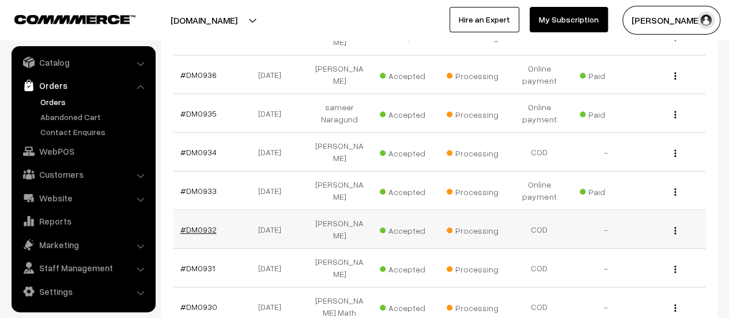
click at [205, 224] on link "#DM0932" at bounding box center [198, 229] width 36 height 10
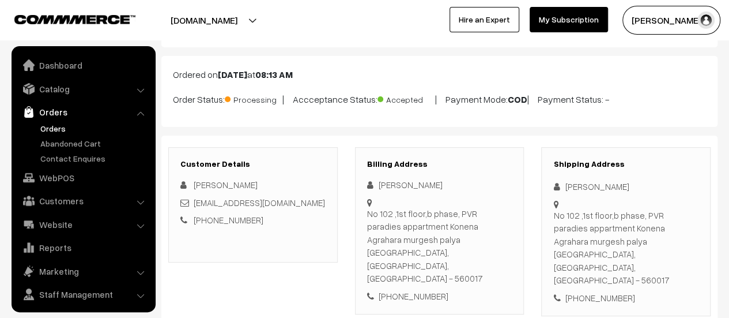
scroll to position [27, 0]
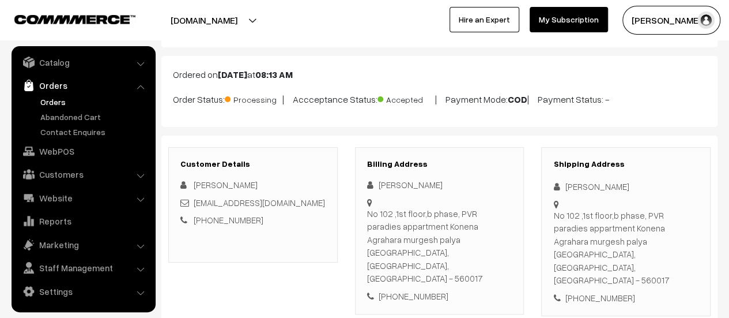
drag, startPoint x: 368, startPoint y: 210, endPoint x: 495, endPoint y: 252, distance: 134.1
click at [495, 252] on div "No 102 ,1st floor,b phase, PVR paradies appartment Konena Agrahara murgesh paly…" at bounding box center [439, 246] width 145 height 78
copy div "No 102 ,1st floor,b phase, PVR paradies appartment Konena Agrahara murgesh paly…"
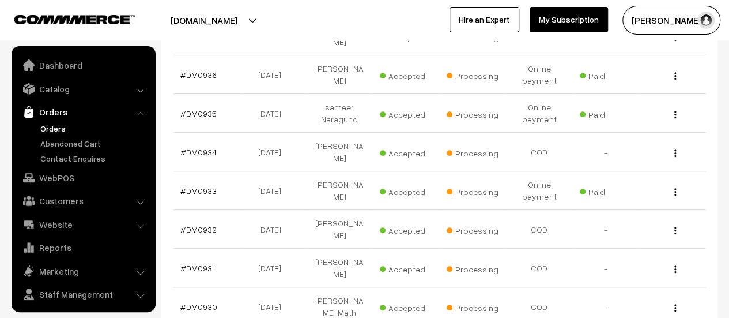
scroll to position [27, 0]
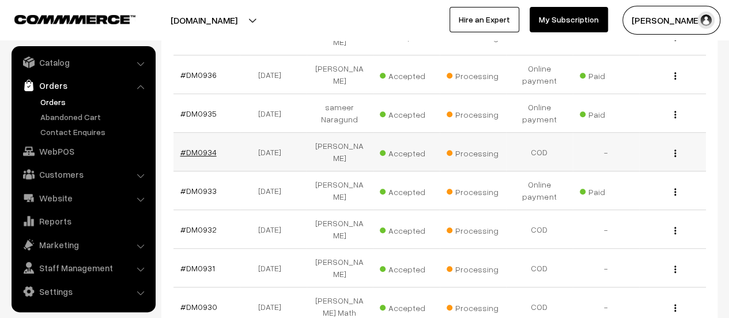
click at [199, 147] on link "#DM0934" at bounding box center [198, 152] width 36 height 10
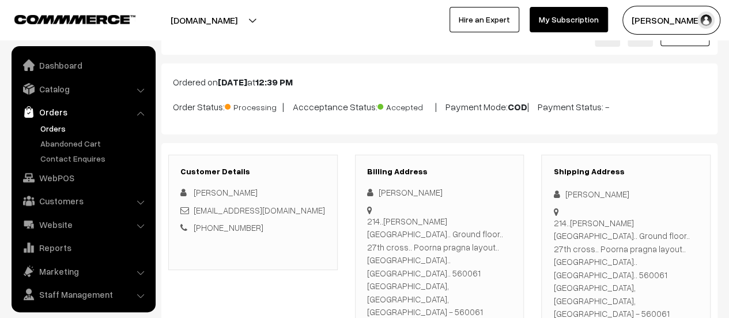
scroll to position [27, 0]
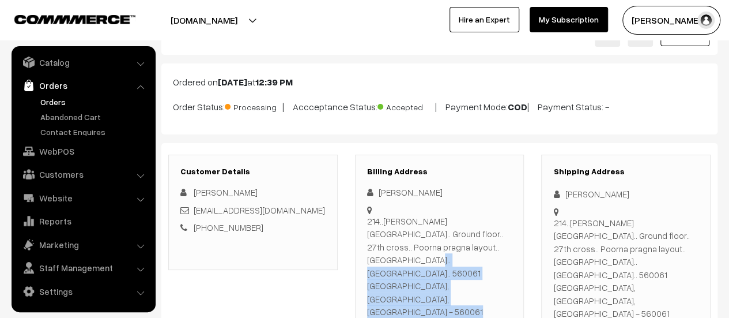
click at [367, 216] on div "Billing Address [PERSON_NAME] 214..[PERSON_NAME][GEOGRAPHIC_DATA].. Ground floo…" at bounding box center [439, 251] width 169 height 194
copy div "214..[PERSON_NAME][GEOGRAPHIC_DATA].. Ground floor.. 27th cross.. Poorna pragna…"
